Goal: Communication & Community: Share content

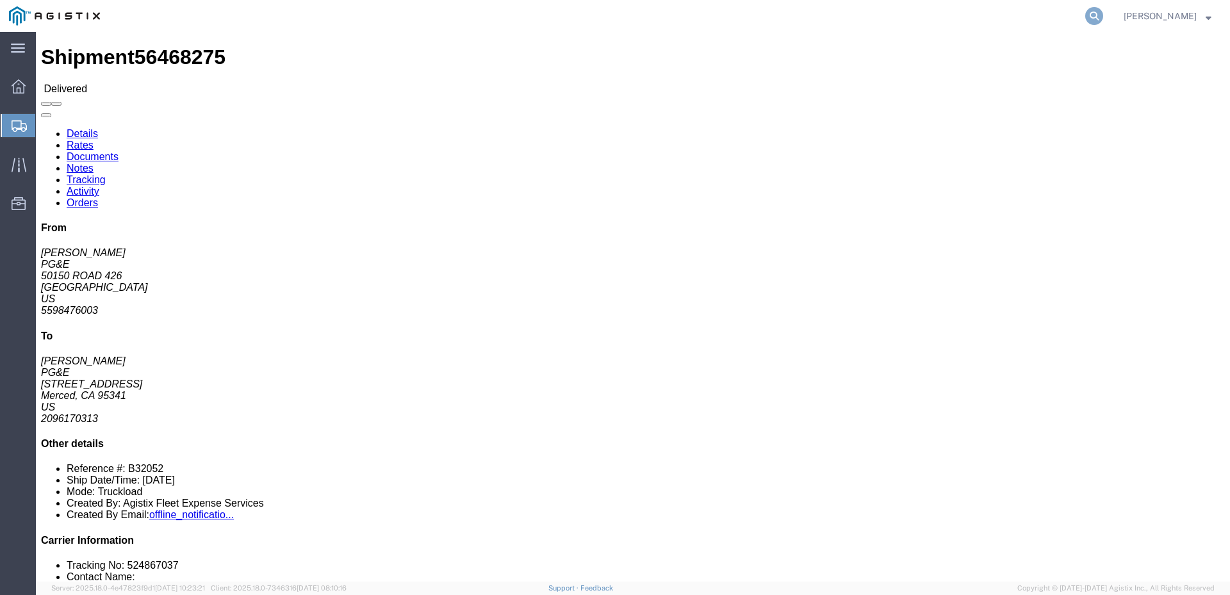
click at [1103, 12] on icon at bounding box center [1094, 16] width 18 height 18
type input "56669162"
click span
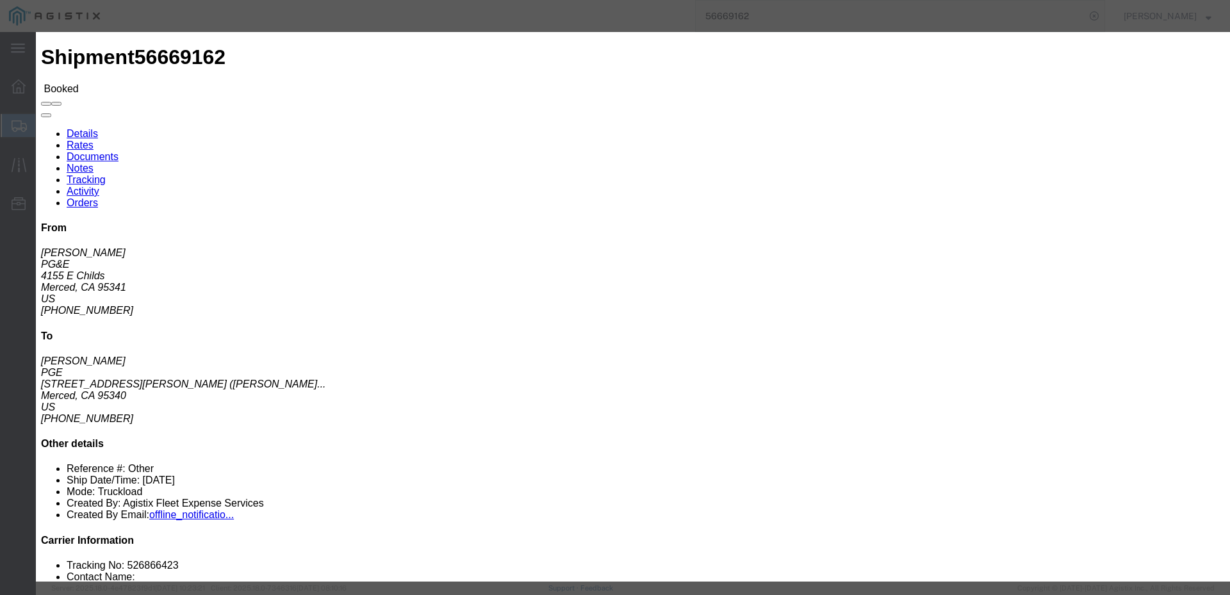
click input "text"
type input "[EMAIL_ADDRESS][DOMAIN_NAME]"
click input "PGE Fleet Bill Of Lading"
checkbox input "true"
click button "Send"
